Goal: Find specific page/section: Find specific page/section

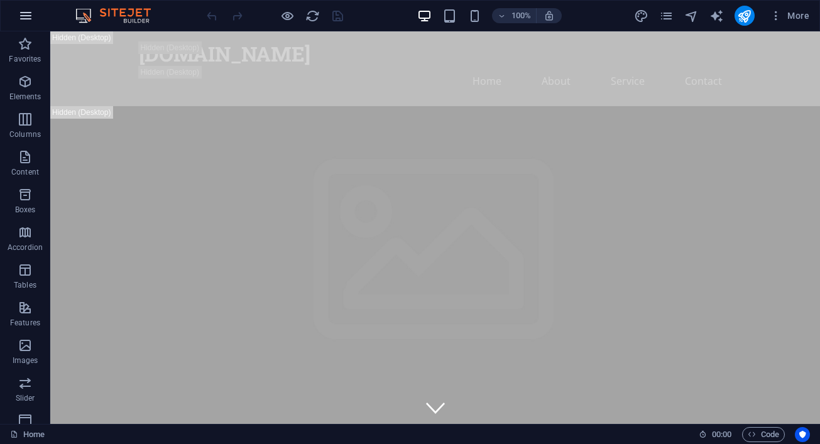
click at [18, 11] on button "button" at bounding box center [26, 16] width 30 height 30
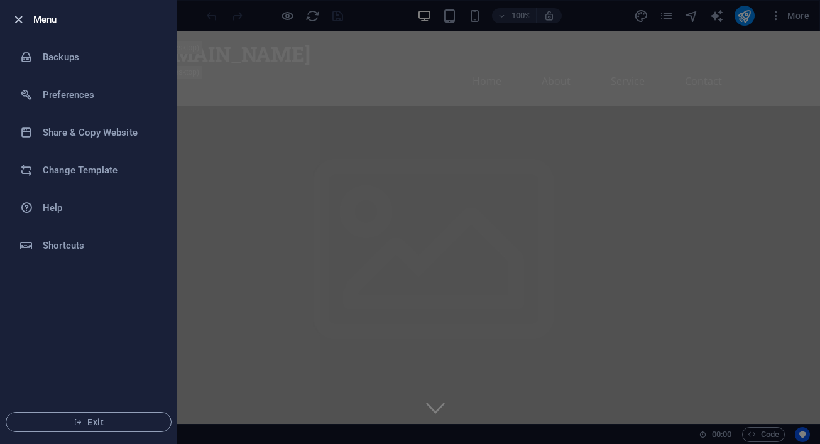
click at [18, 17] on icon "button" at bounding box center [18, 20] width 14 height 14
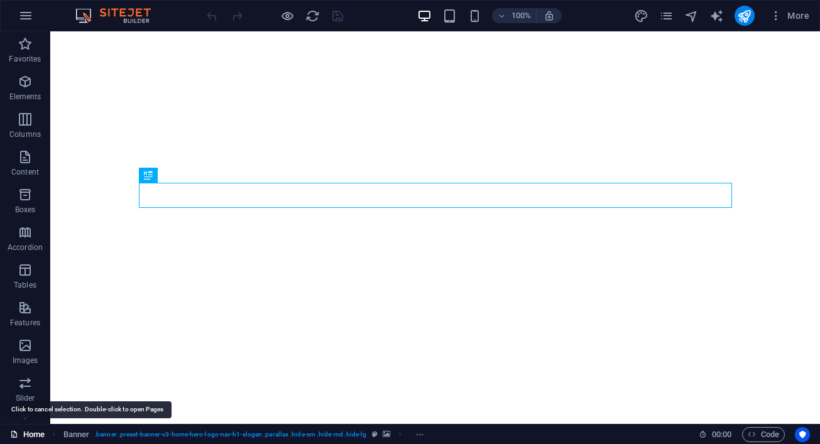
click at [18, 436] on icon at bounding box center [14, 435] width 8 height 8
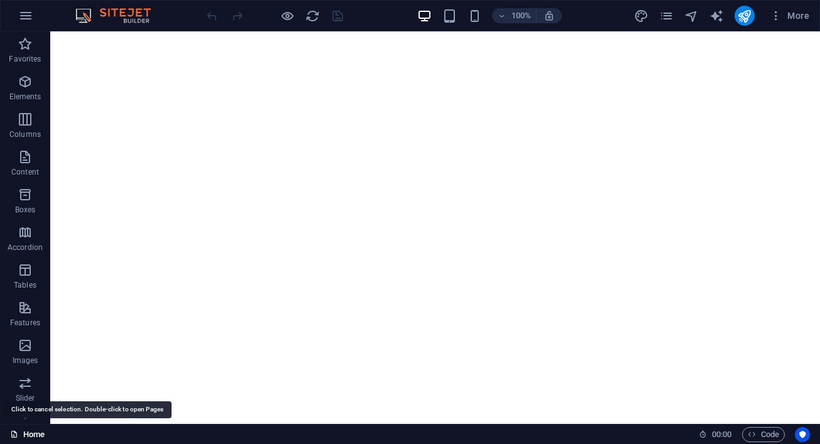
click at [41, 435] on link "Home" at bounding box center [27, 434] width 35 height 15
click at [19, 436] on link "Home" at bounding box center [27, 434] width 35 height 15
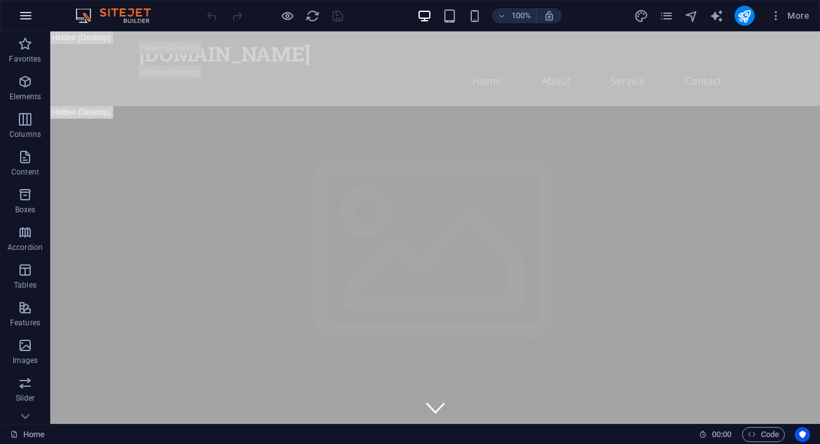
click at [21, 14] on icon "button" at bounding box center [25, 15] width 15 height 15
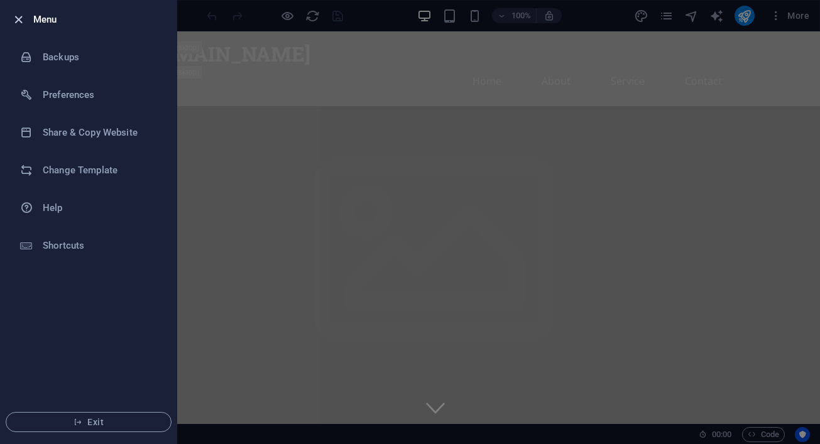
click at [20, 26] on icon "button" at bounding box center [18, 20] width 14 height 14
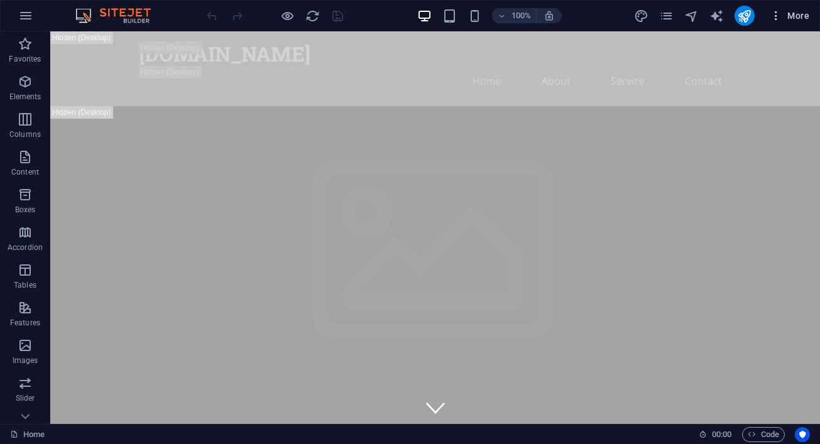
click at [802, 10] on span "More" at bounding box center [790, 15] width 40 height 13
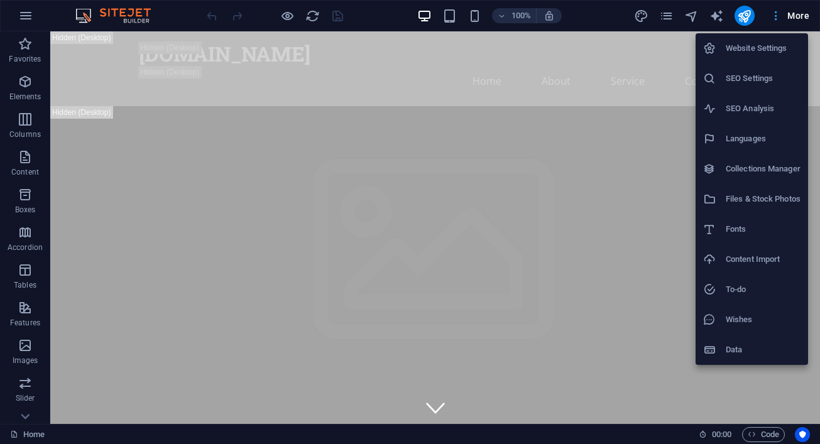
click at [802, 10] on div at bounding box center [410, 222] width 820 height 444
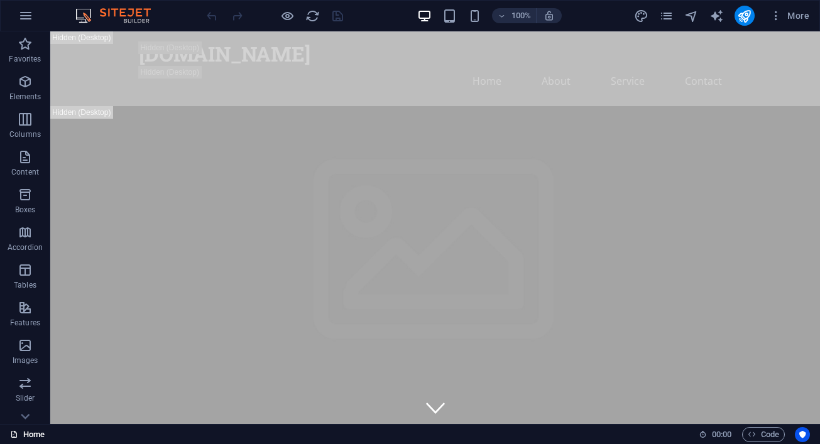
click at [41, 442] on link "Home" at bounding box center [27, 434] width 35 height 15
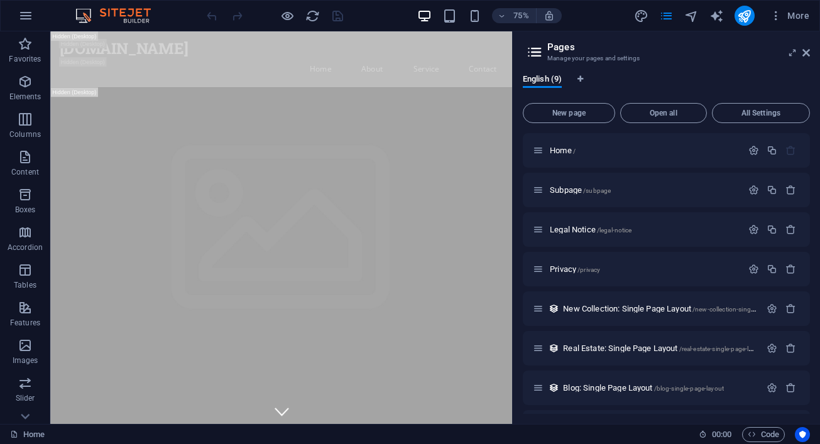
click at [18, 425] on div "Home 00 : 00 Code" at bounding box center [410, 434] width 820 height 20
click at [29, 433] on link "Home" at bounding box center [27, 434] width 35 height 15
